Goal: Find specific page/section: Find specific page/section

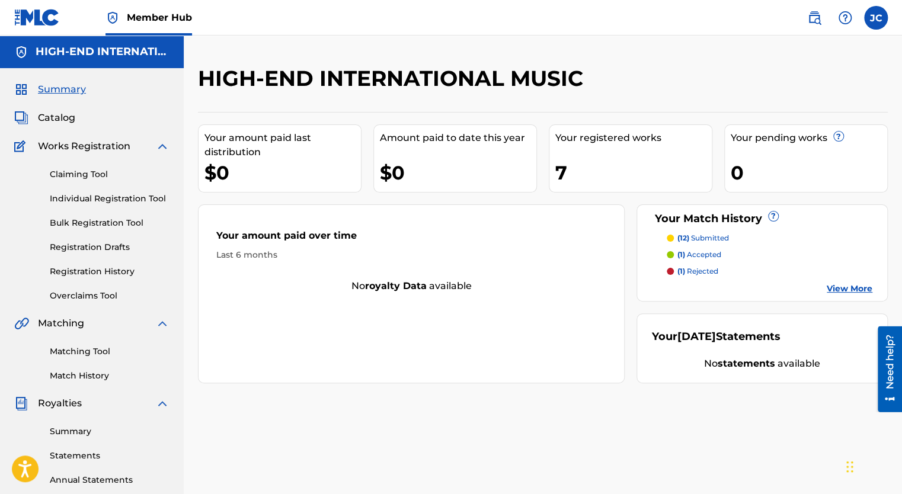
click at [37, 18] on img at bounding box center [37, 17] width 46 height 17
click at [59, 118] on span "Catalog" at bounding box center [56, 118] width 37 height 14
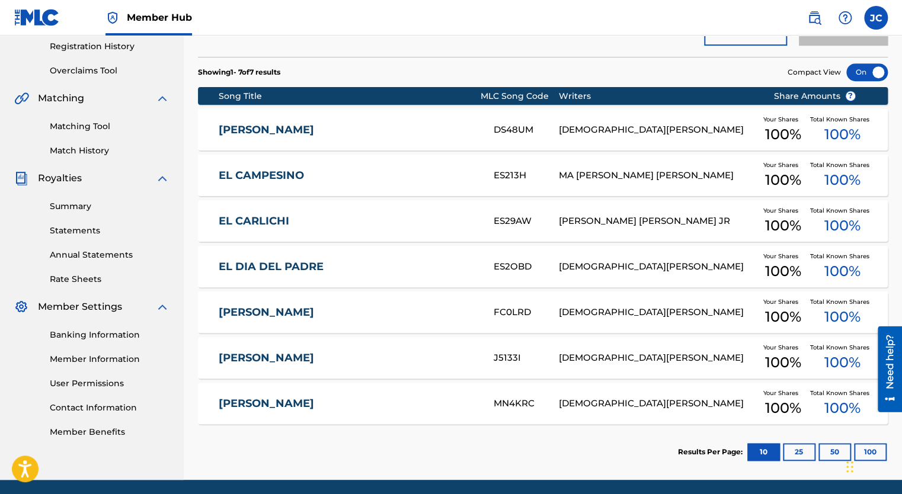
scroll to position [267, 0]
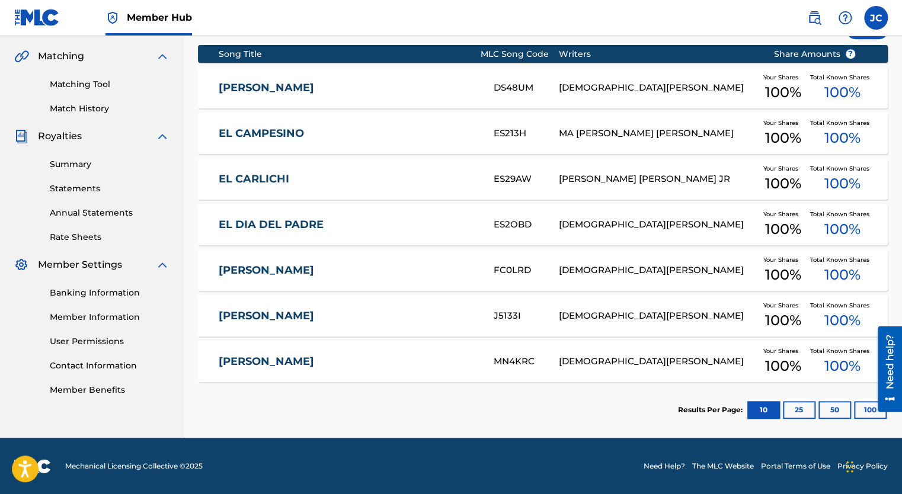
click at [660, 14] on nav "Member Hub JC JC [PERSON_NAME] [EMAIL_ADDRESS][DOMAIN_NAME] Notification Prefer…" at bounding box center [451, 18] width 902 height 36
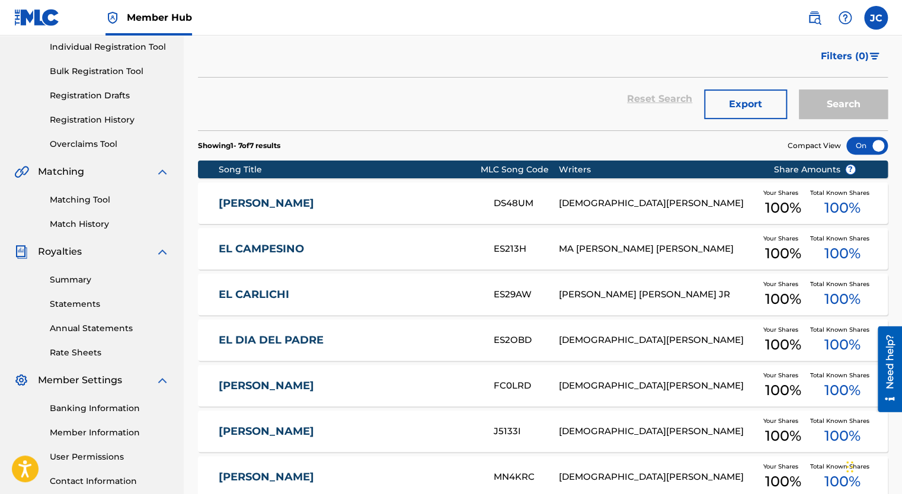
scroll to position [178, 0]
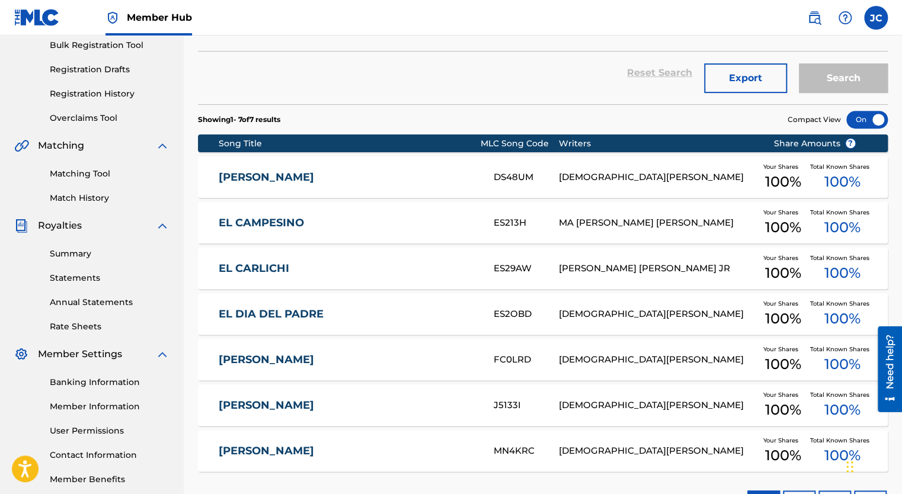
click at [103, 174] on link "Matching Tool" at bounding box center [110, 174] width 120 height 12
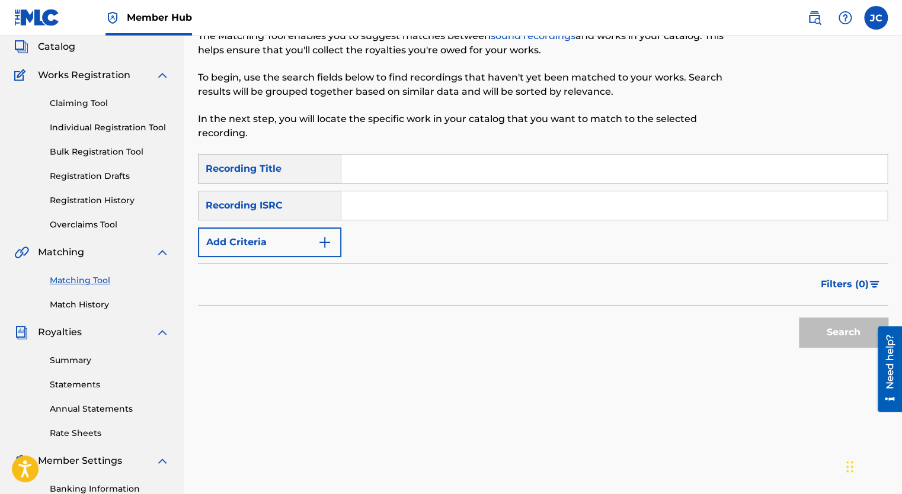
scroll to position [118, 0]
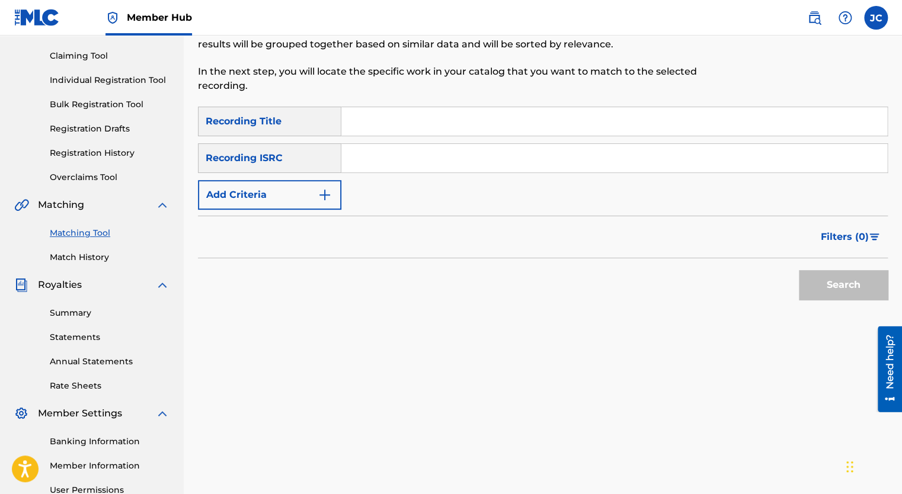
click at [95, 260] on link "Match History" at bounding box center [110, 257] width 120 height 12
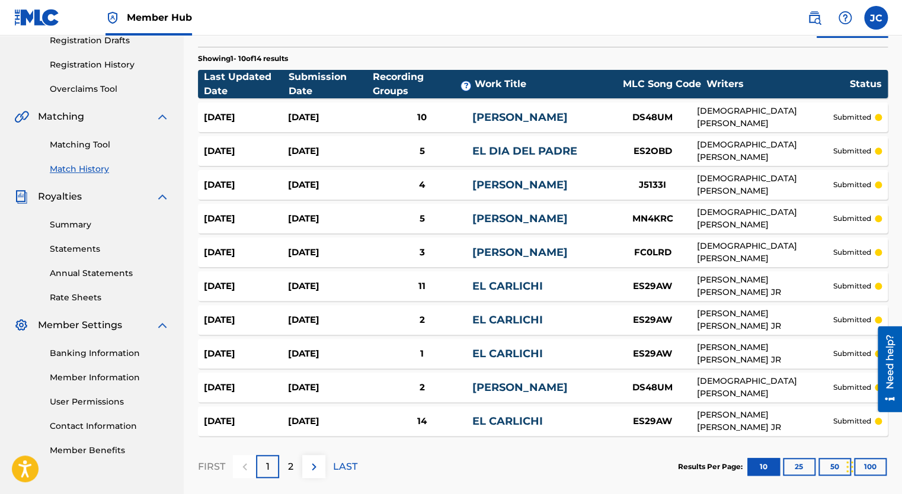
scroll to position [206, 0]
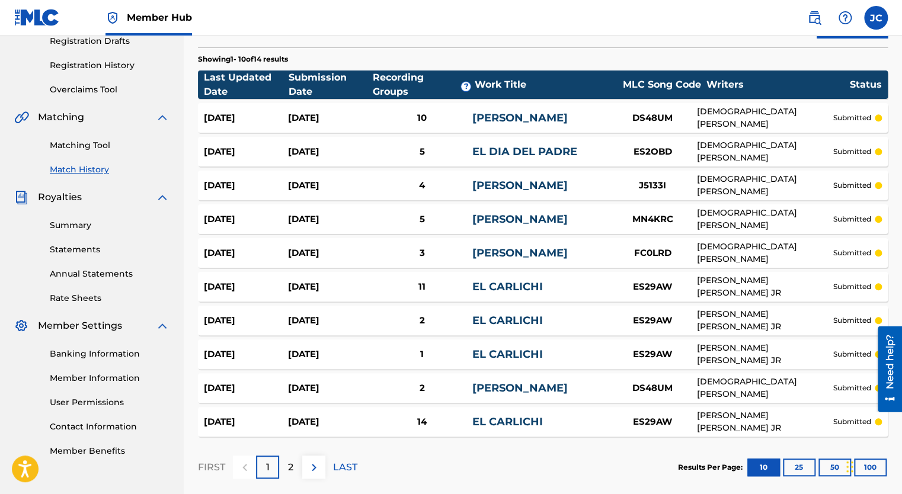
click at [419, 285] on div "11" at bounding box center [421, 287] width 101 height 14
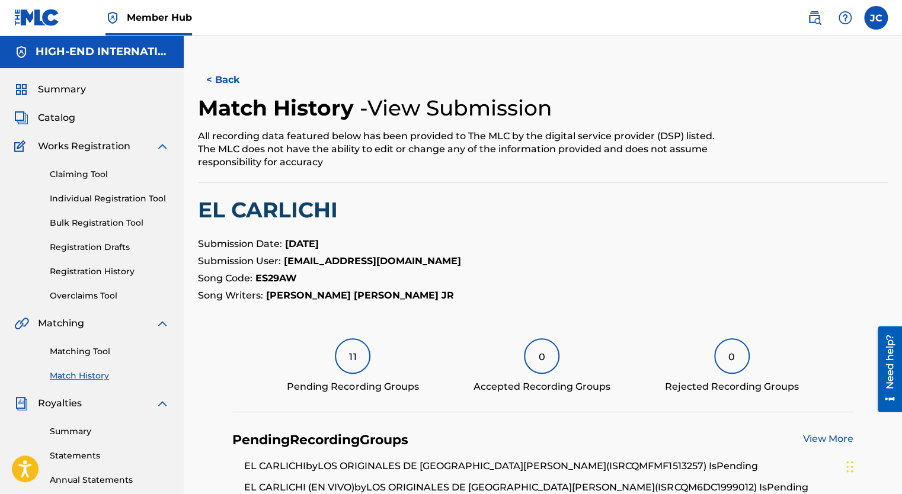
click at [95, 378] on link "Match History" at bounding box center [110, 376] width 120 height 12
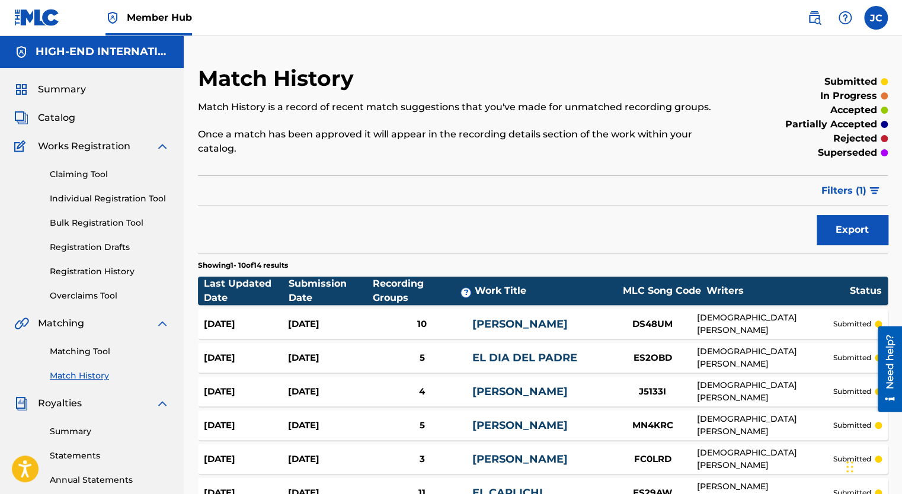
click at [862, 185] on span "Filters ( 1 )" at bounding box center [843, 191] width 45 height 14
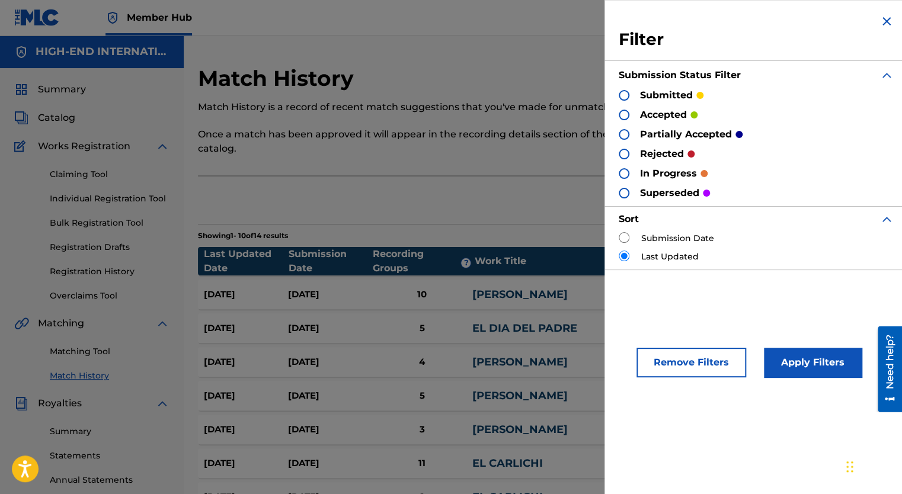
click at [626, 114] on div at bounding box center [624, 115] width 11 height 11
click at [801, 358] on button "Apply Filters" at bounding box center [813, 363] width 98 height 30
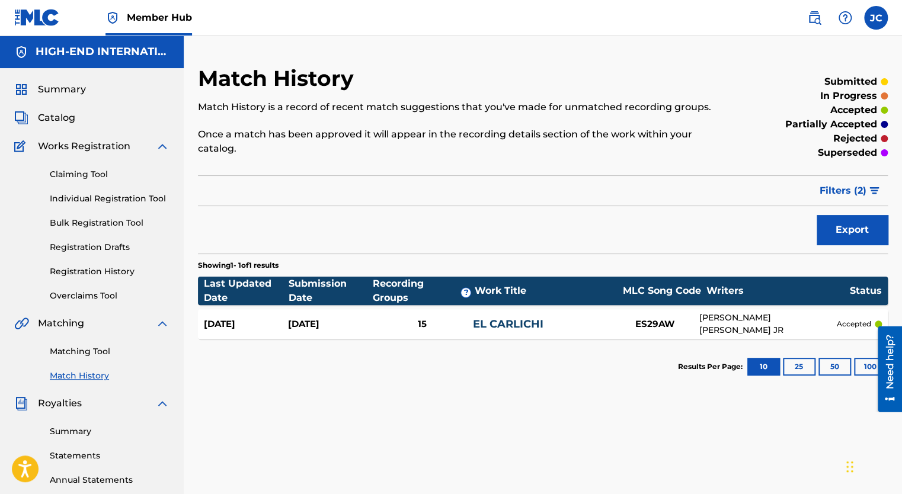
click at [88, 355] on link "Matching Tool" at bounding box center [110, 351] width 120 height 12
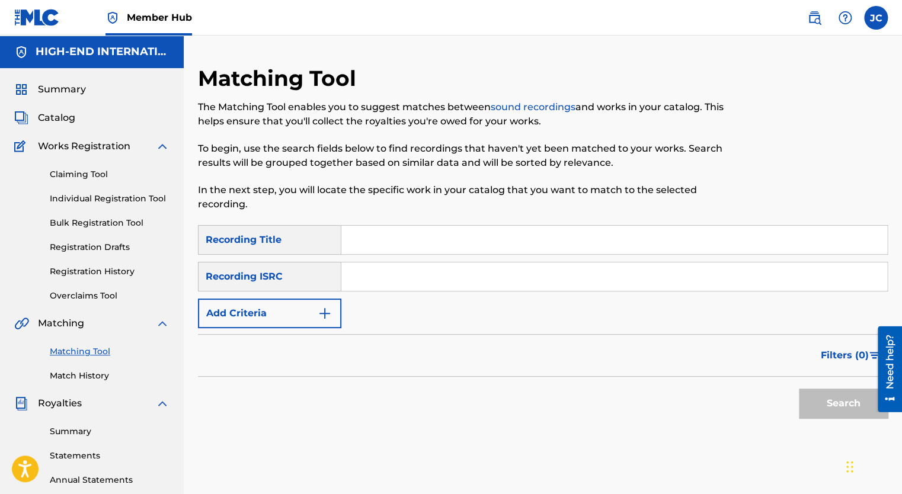
click at [162, 149] on img at bounding box center [162, 146] width 14 height 14
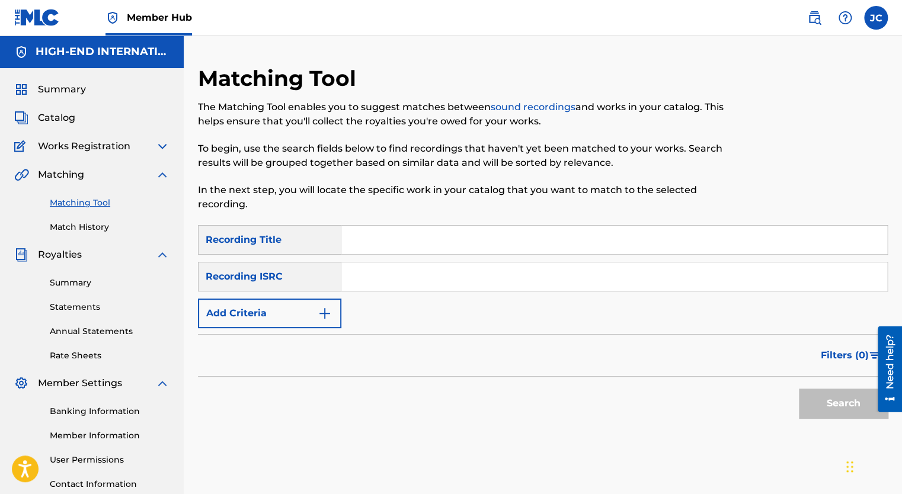
click at [162, 257] on img at bounding box center [162, 255] width 14 height 14
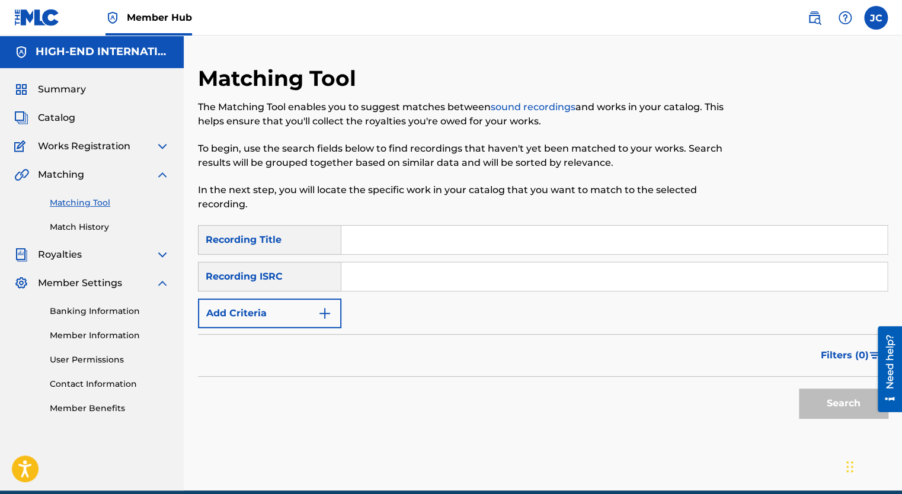
click at [158, 177] on img at bounding box center [162, 175] width 14 height 14
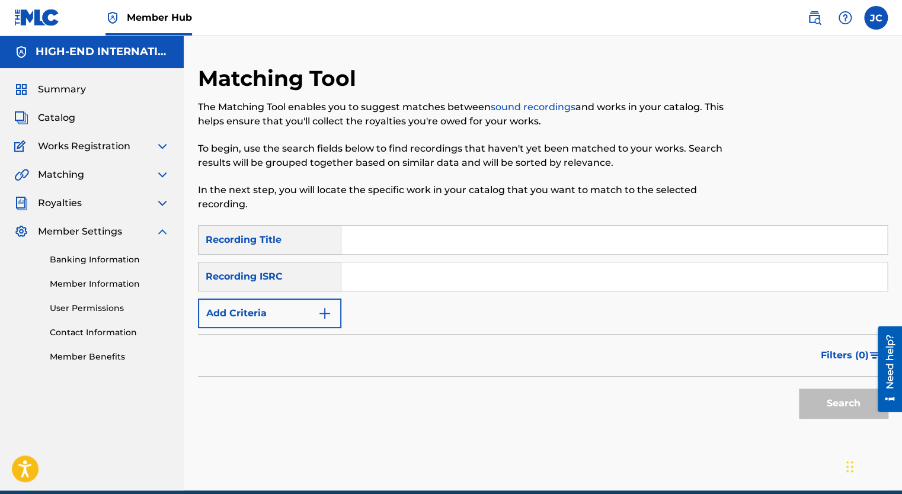
click at [165, 232] on img at bounding box center [162, 232] width 14 height 14
